Goal: Transaction & Acquisition: Purchase product/service

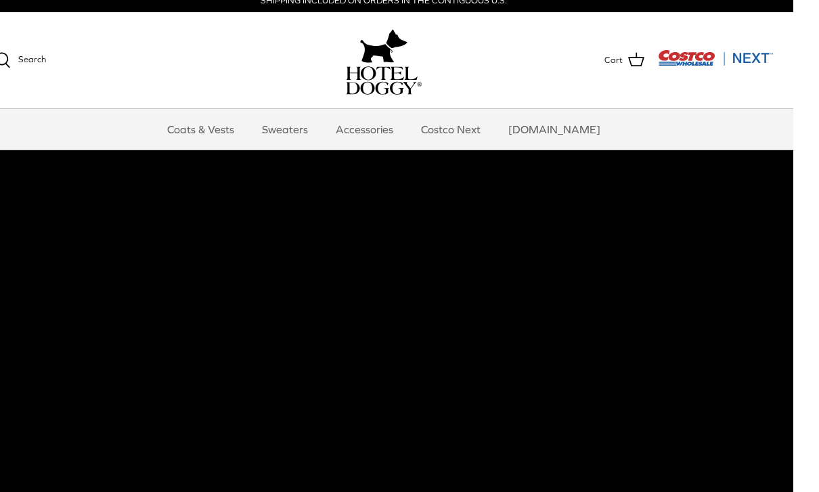
scroll to position [0, 26]
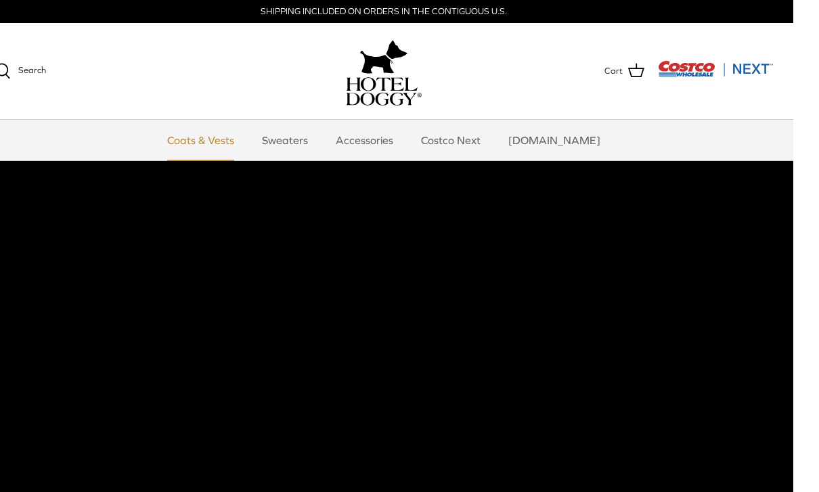
click at [244, 144] on link "Coats & Vests" at bounding box center [200, 140] width 91 height 41
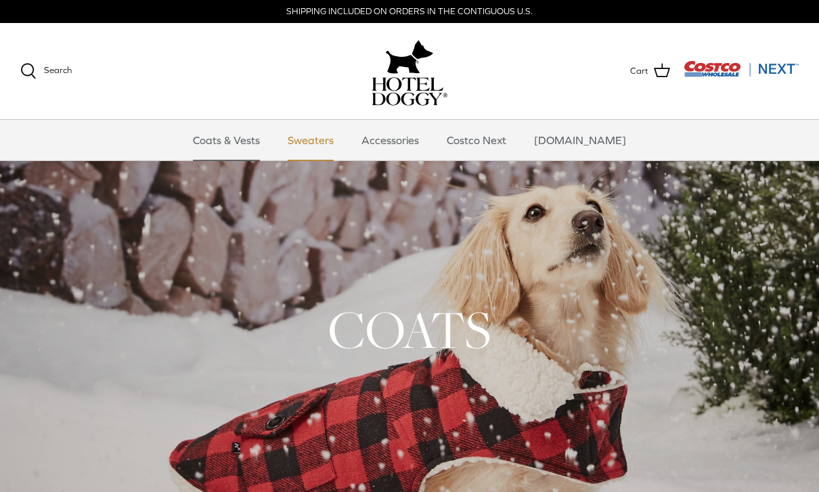
click at [328, 146] on link "Sweaters" at bounding box center [311, 140] width 70 height 41
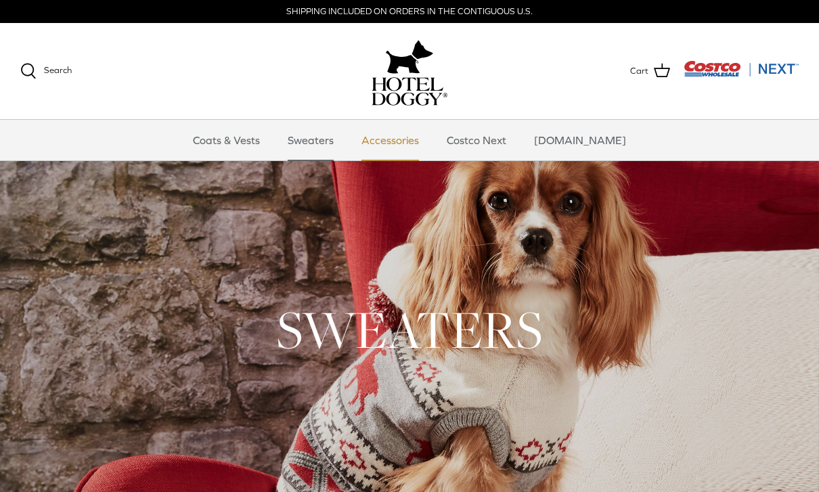
click at [416, 131] on link "Accessories" at bounding box center [390, 140] width 82 height 41
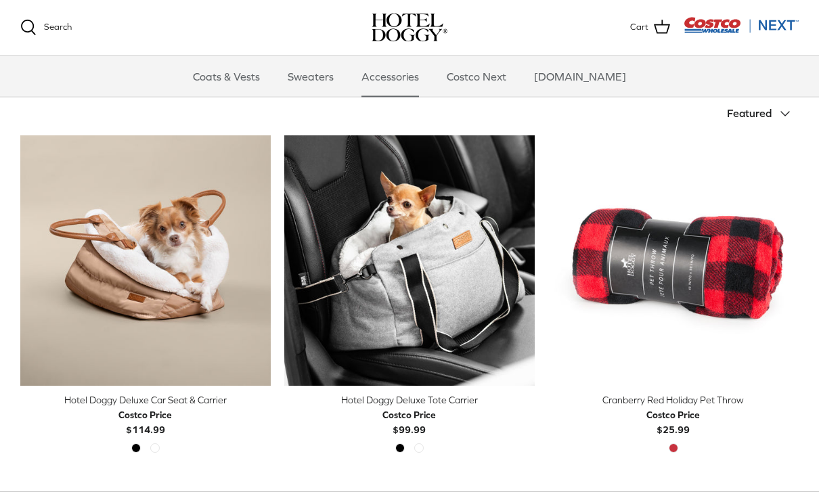
scroll to position [282, 0]
click at [458, 403] on div "Hotel Doggy Deluxe Tote Carrier" at bounding box center [409, 400] width 251 height 15
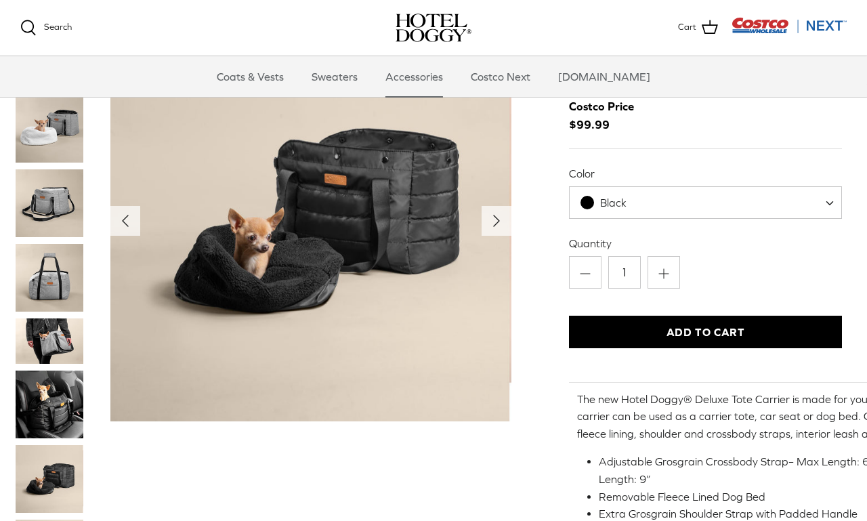
scroll to position [59, 4]
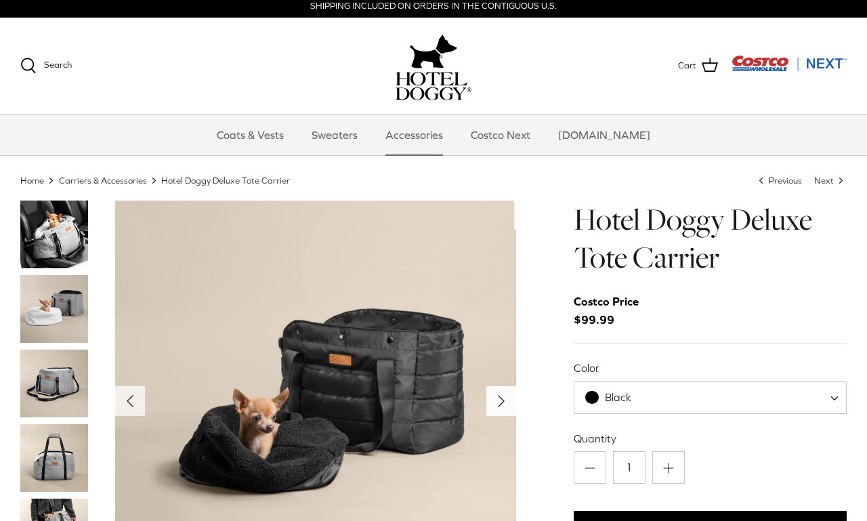
click at [492, 402] on icon "Right" at bounding box center [501, 401] width 22 height 22
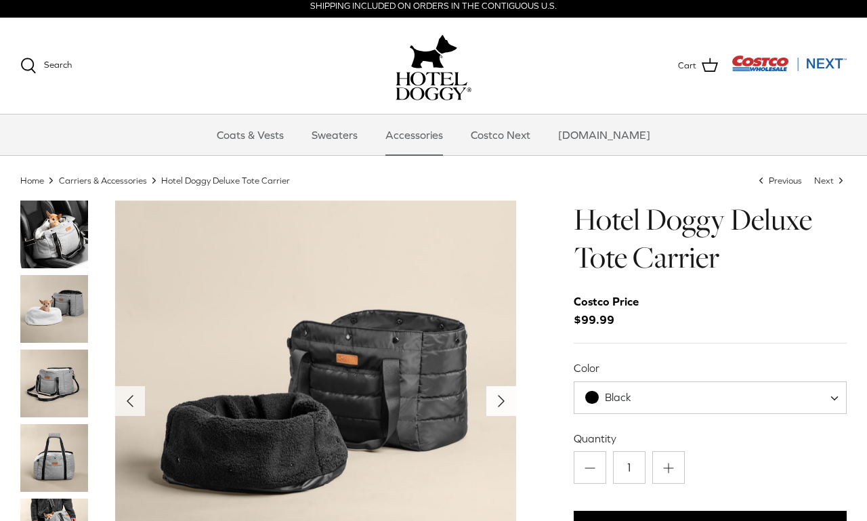
click at [508, 401] on icon "Right" at bounding box center [501, 401] width 22 height 22
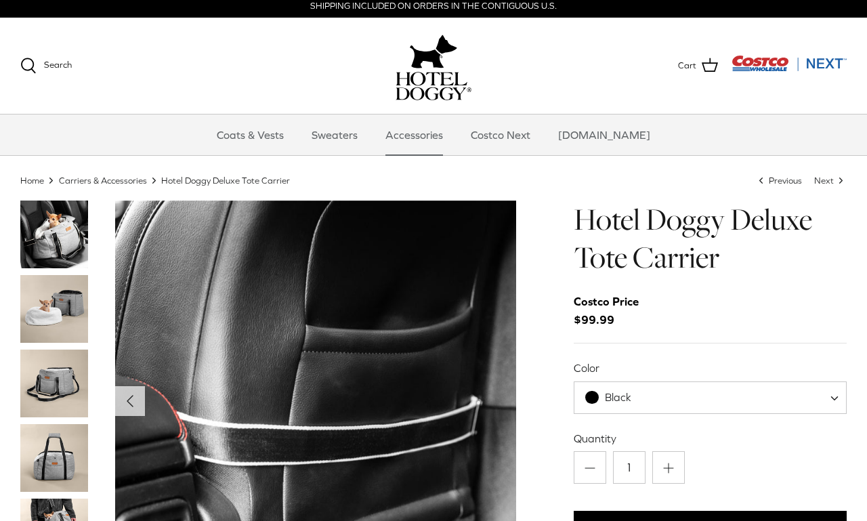
click at [70, 305] on img "Thumbnail Link" at bounding box center [54, 309] width 68 height 68
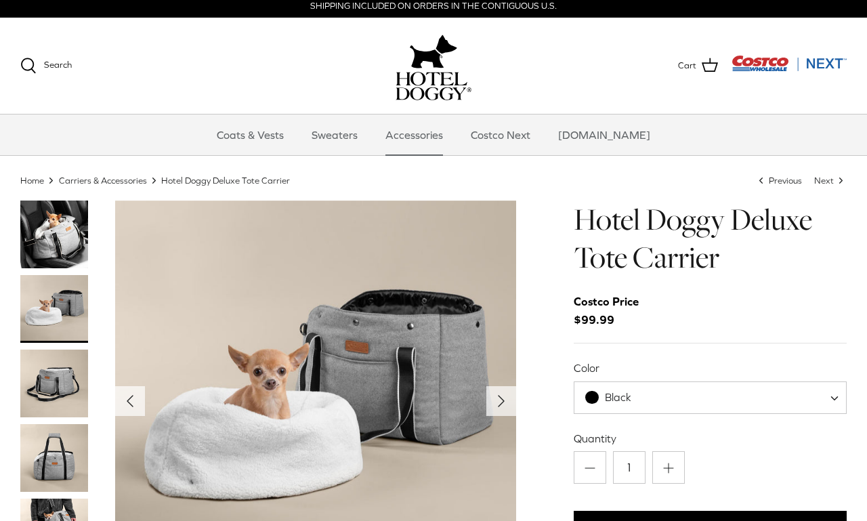
click at [72, 385] on img "Thumbnail Link" at bounding box center [54, 383] width 68 height 68
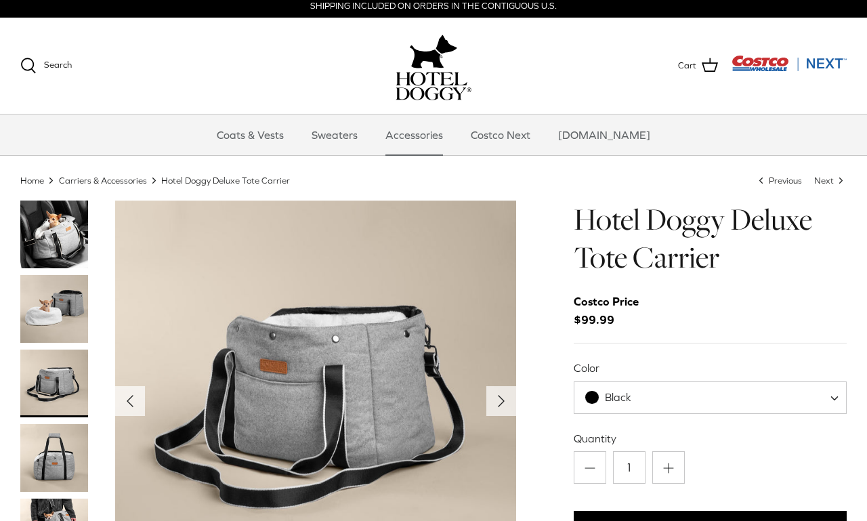
click at [77, 458] on img "Thumbnail Link" at bounding box center [54, 458] width 68 height 68
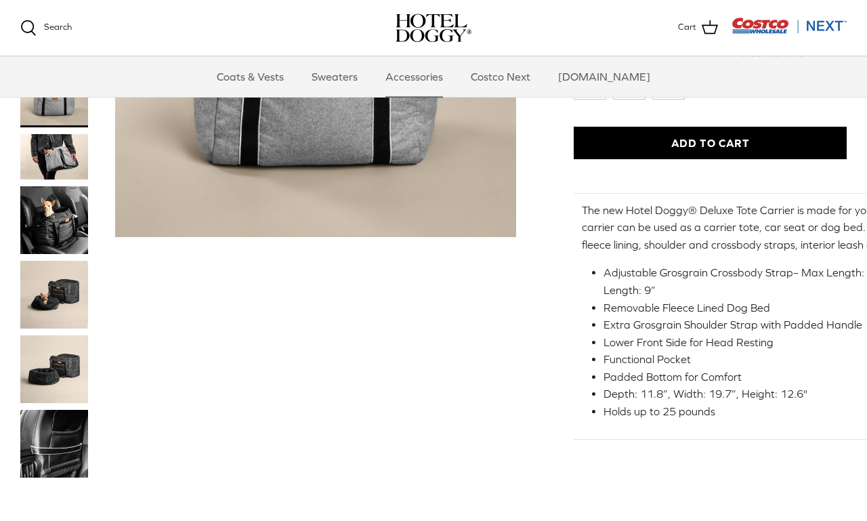
scroll to position [290, 0]
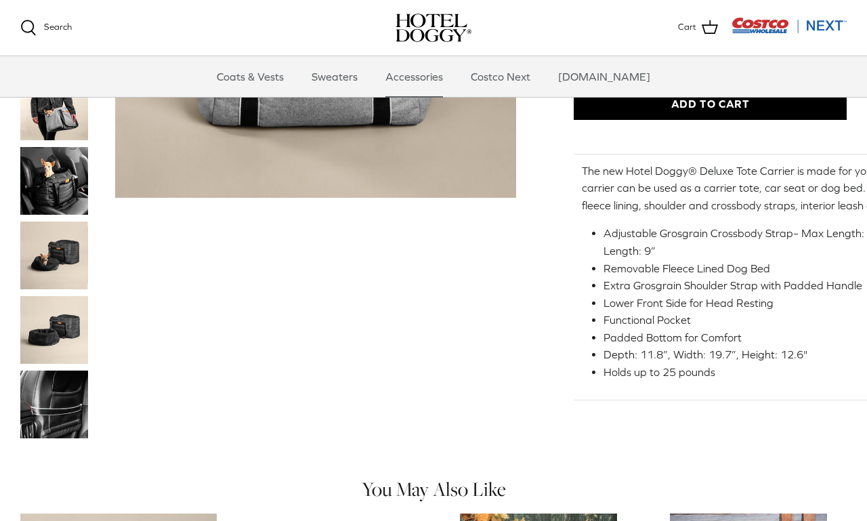
click at [62, 260] on img "Thumbnail Link" at bounding box center [54, 255] width 68 height 68
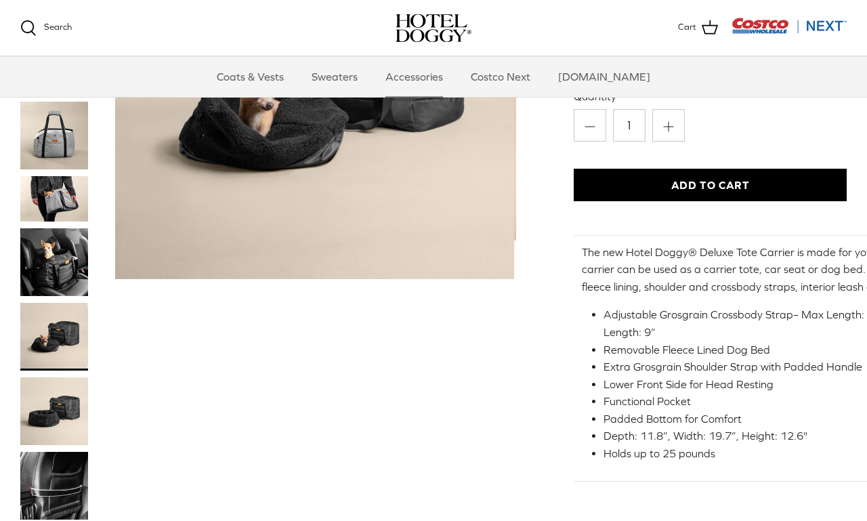
click at [82, 487] on img "Thumbnail Link" at bounding box center [54, 486] width 68 height 68
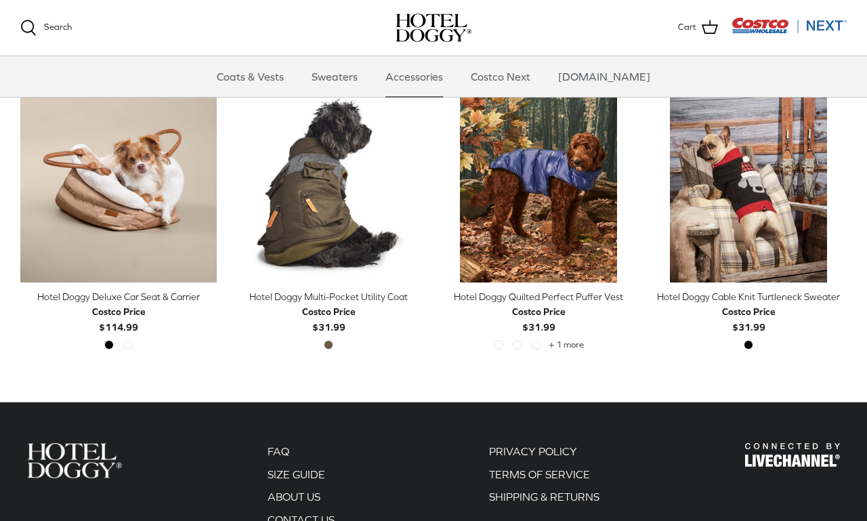
scroll to position [721, 0]
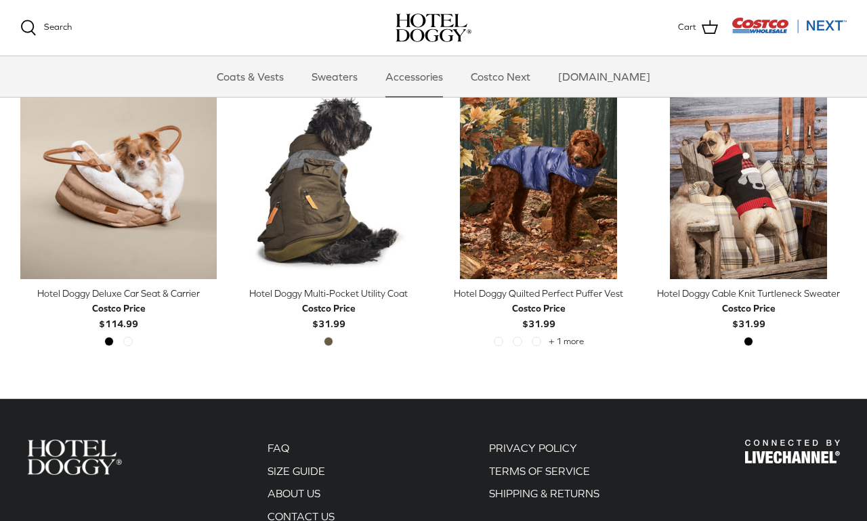
click at [176, 3] on div "Search Coats & Vests Sweaters Accessories Costco Next Costco.com Search Cart" at bounding box center [433, 28] width 867 height 56
